Goal: Navigation & Orientation: Find specific page/section

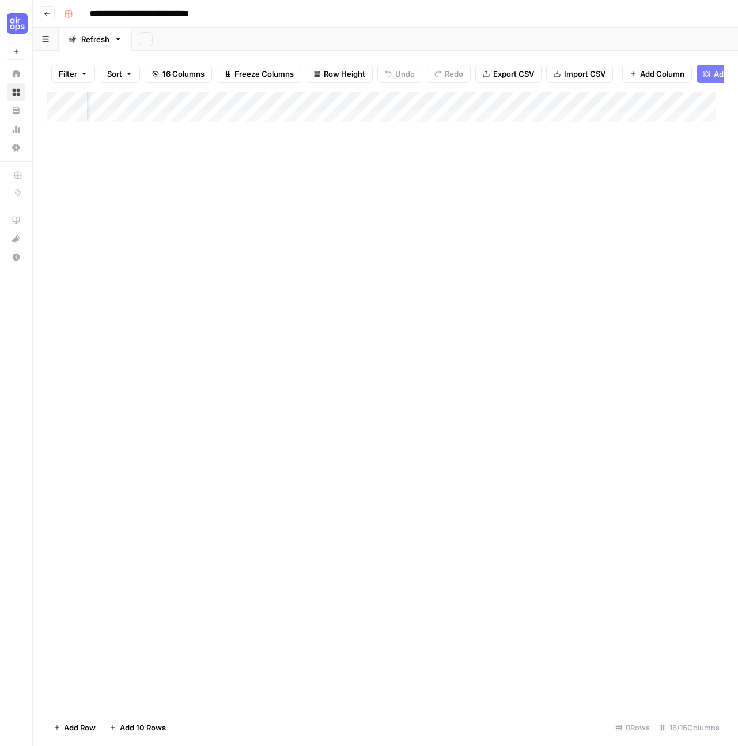
scroll to position [0, 80]
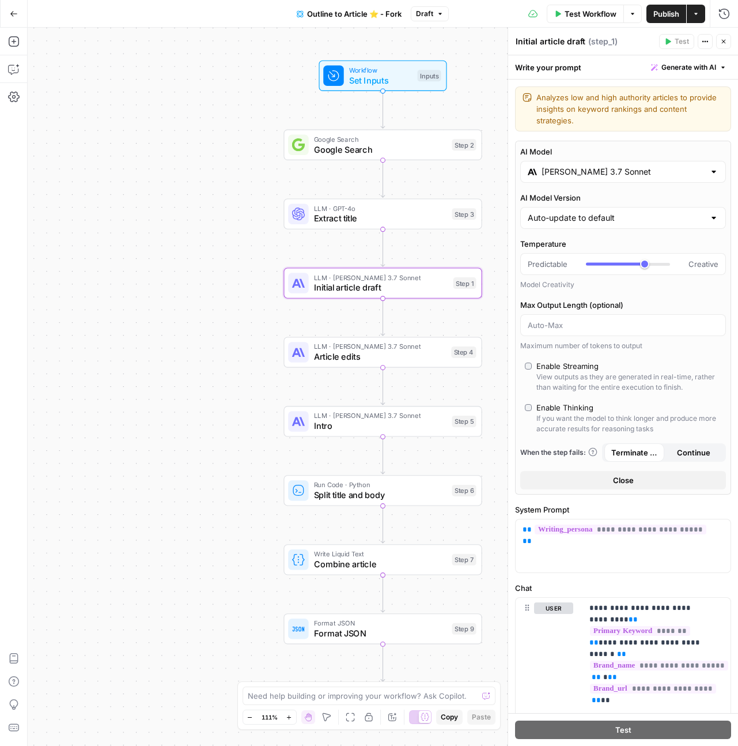
scroll to position [4309, 0]
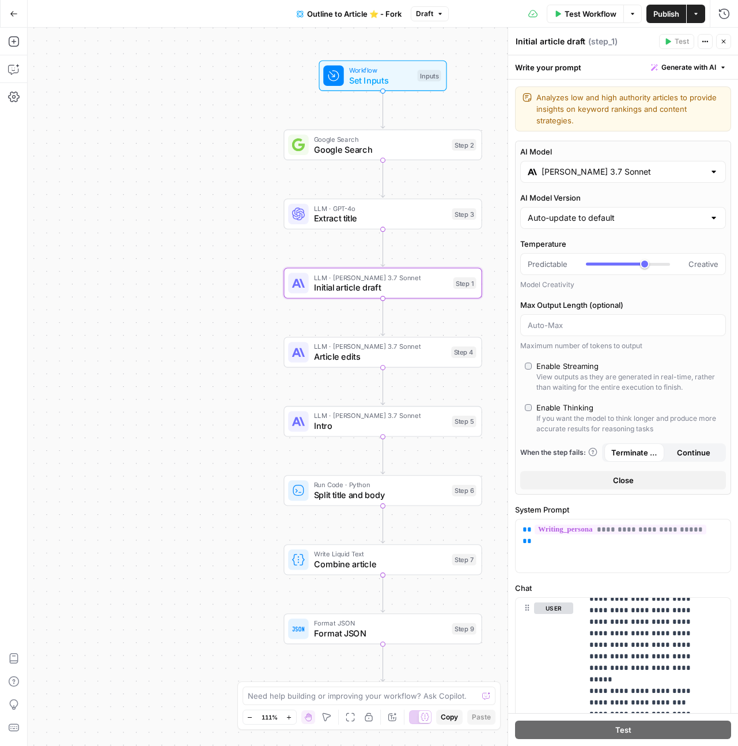
click at [18, 13] on button "Go Back" at bounding box center [13, 13] width 21 height 21
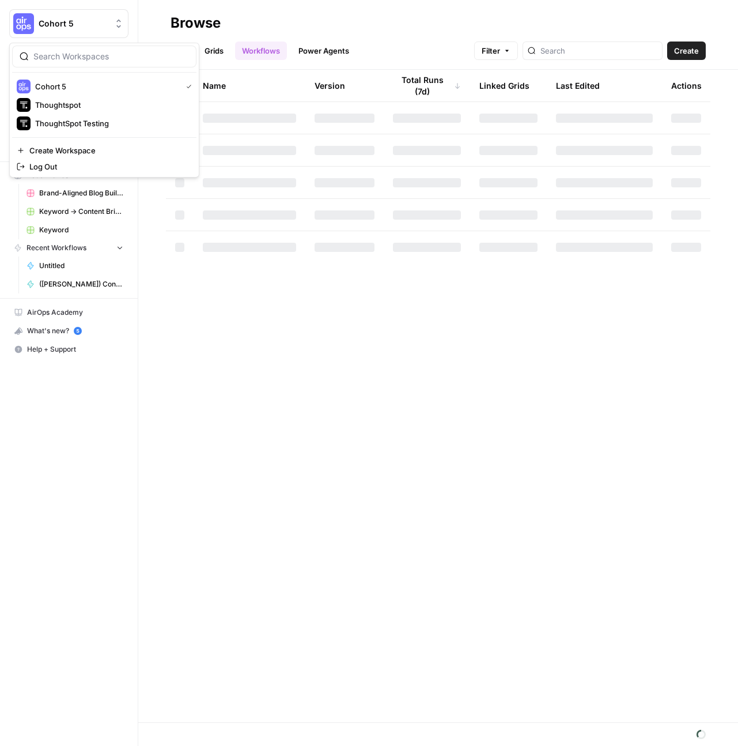
click at [78, 29] on span "Cohort 5" at bounding box center [74, 24] width 70 height 12
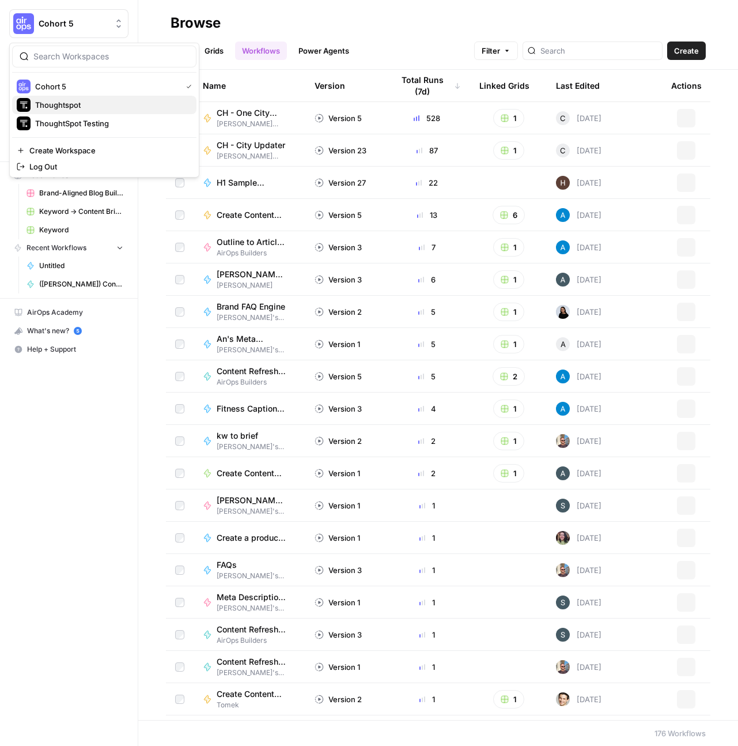
click at [74, 104] on span "Thoughtspot" at bounding box center [111, 105] width 152 height 12
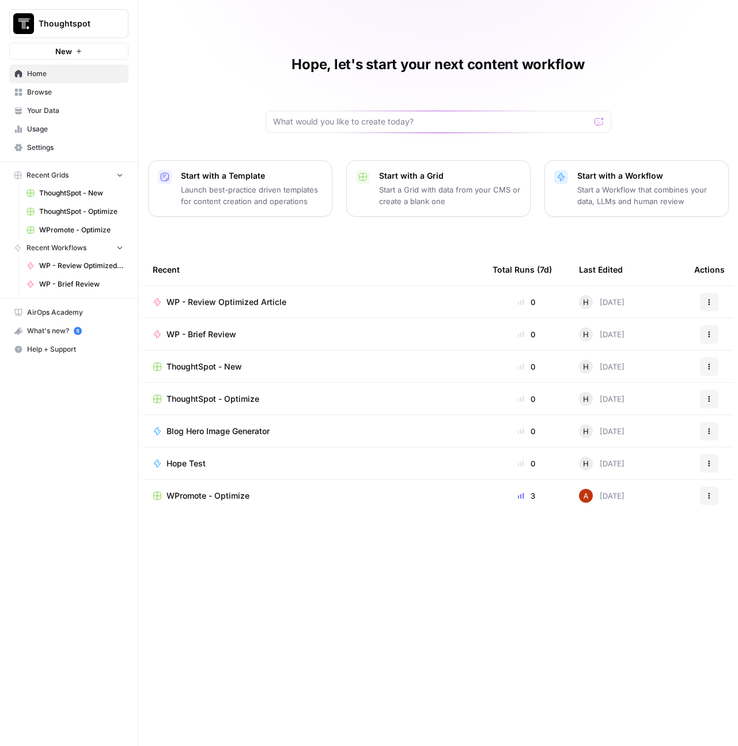
click at [77, 228] on span "WPromote - Optimize" at bounding box center [81, 230] width 84 height 10
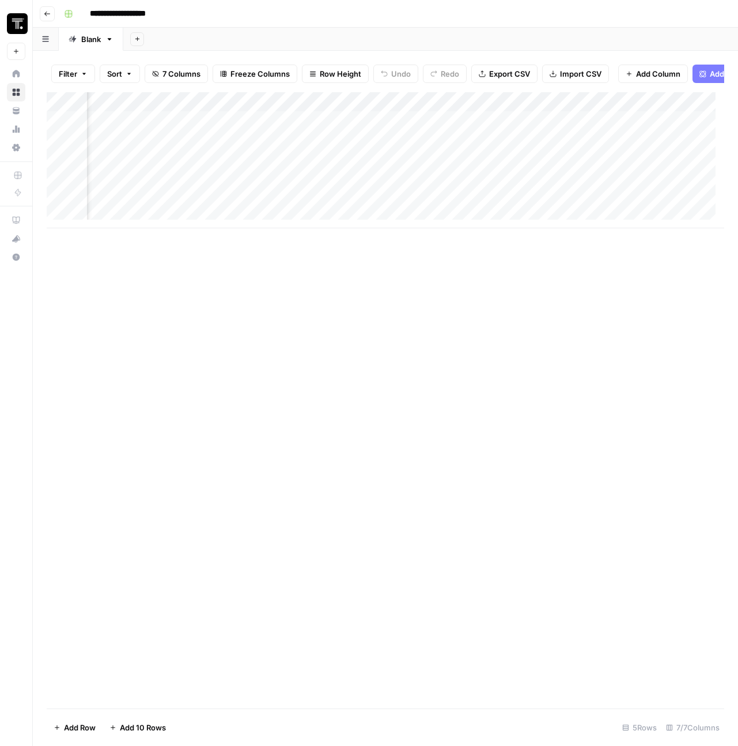
scroll to position [0, 385]
